Goal: Check status

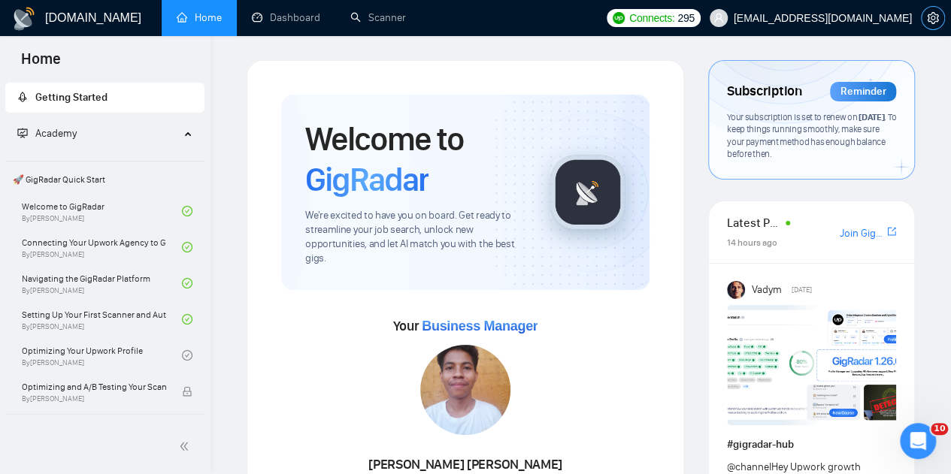
click at [923, 14] on span "setting" at bounding box center [933, 18] width 23 height 12
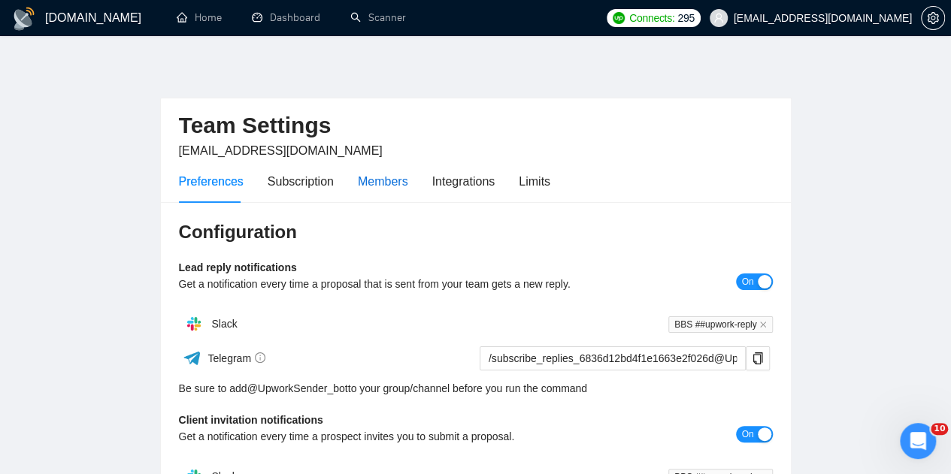
click at [382, 177] on div "Members" at bounding box center [383, 181] width 50 height 19
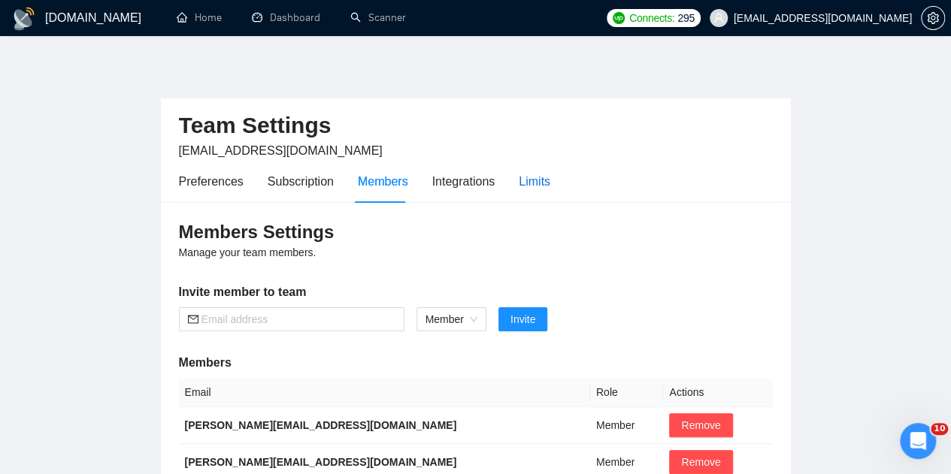
click at [541, 186] on div "Limits" at bounding box center [535, 181] width 32 height 19
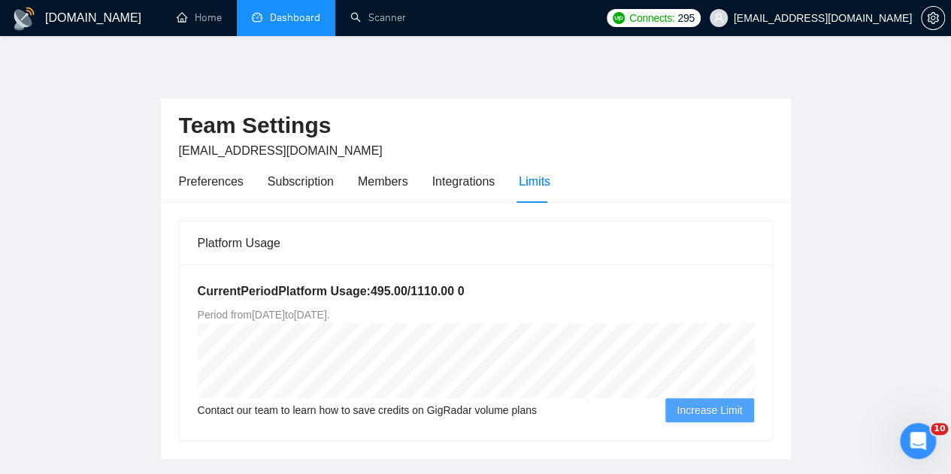
click at [274, 16] on link "Dashboard" at bounding box center [286, 17] width 68 height 13
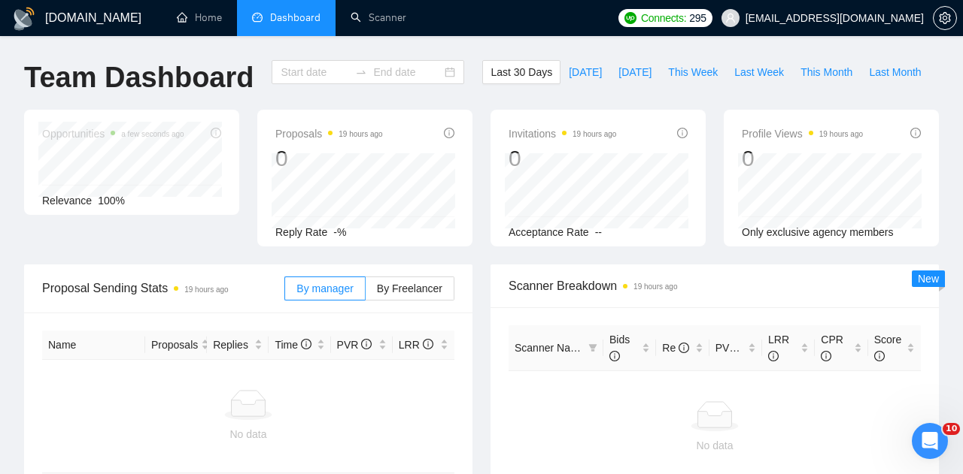
type input "[DATE]"
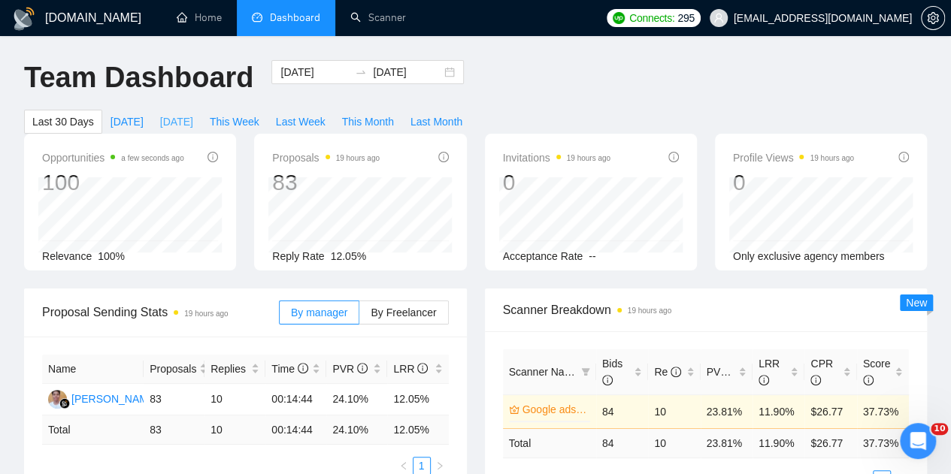
click at [193, 114] on span "[DATE]" at bounding box center [176, 122] width 33 height 17
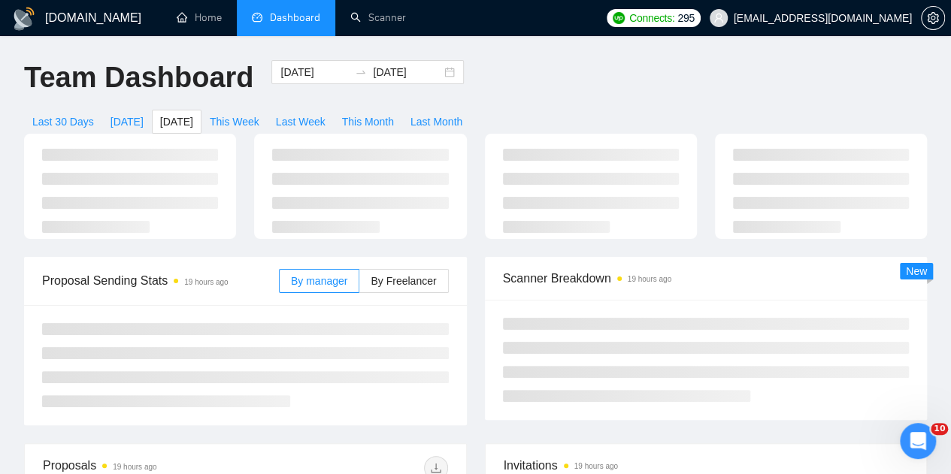
type input "[DATE]"
